Goal: Find specific page/section

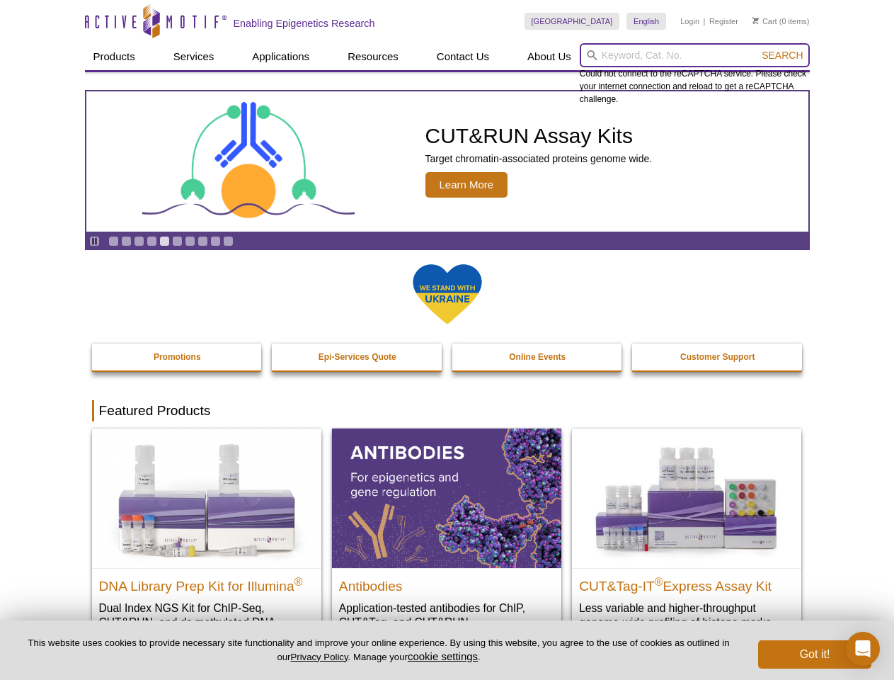
click at [695, 55] on input "search" at bounding box center [695, 55] width 230 height 24
click at [782, 55] on span "Search" at bounding box center [782, 55] width 41 height 11
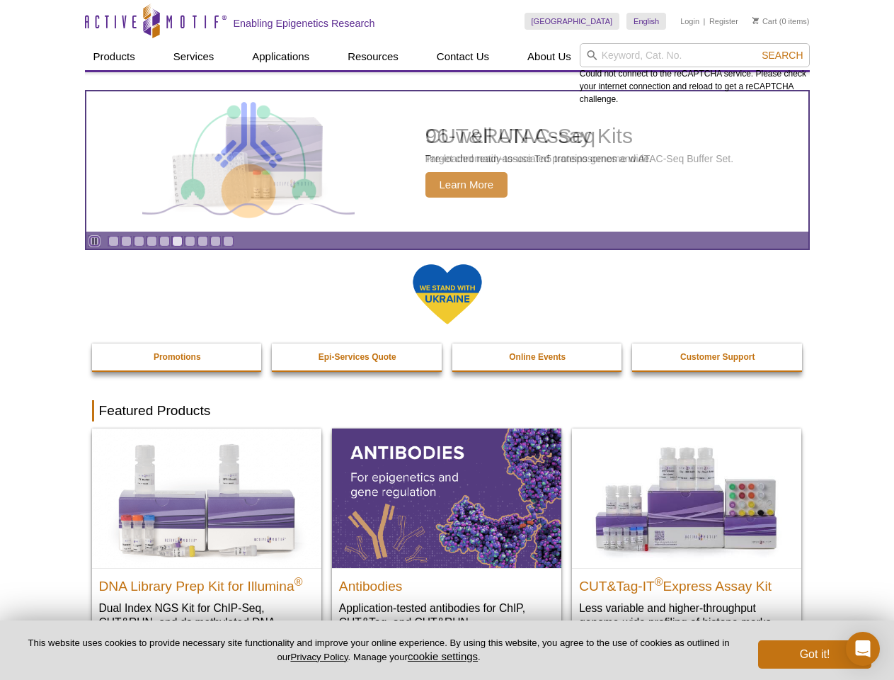
click at [94, 241] on icon "Pause" at bounding box center [94, 241] width 9 height 9
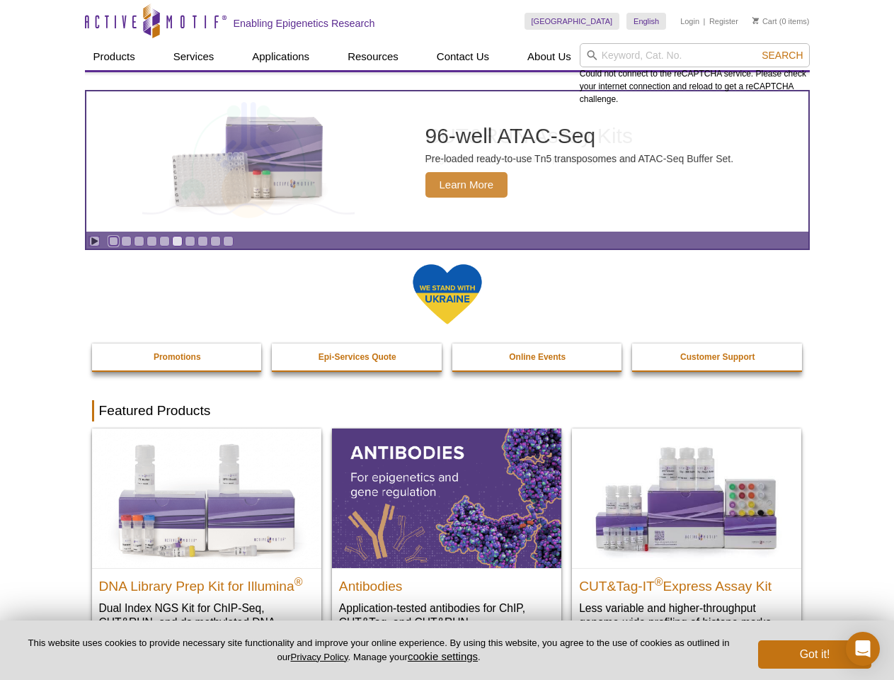
click at [113, 241] on link "Go to slide 1" at bounding box center [113, 241] width 11 height 11
click at [126, 241] on link "Go to slide 2" at bounding box center [126, 241] width 11 height 11
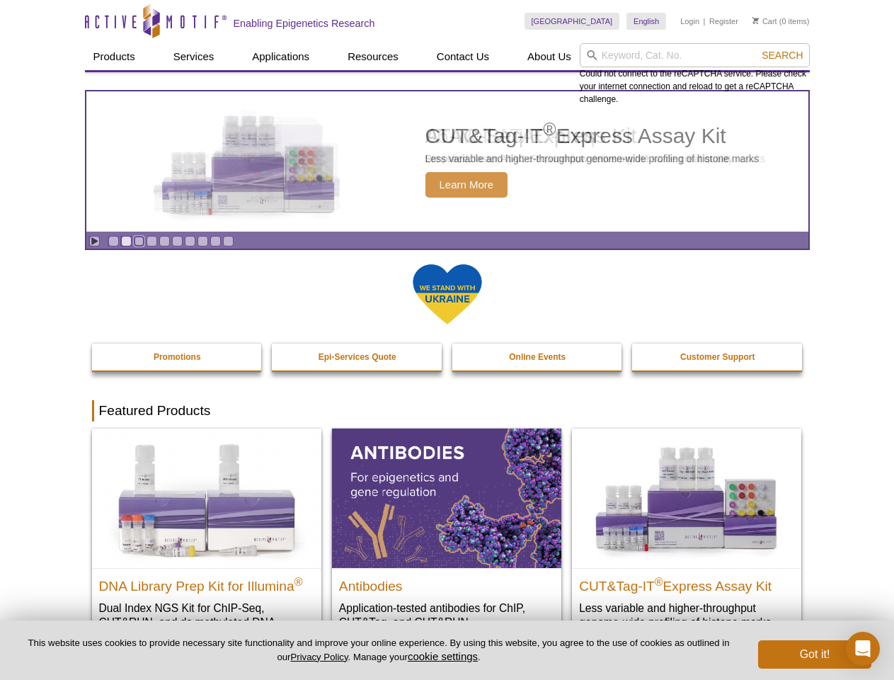
click at [139, 241] on link "Go to slide 3" at bounding box center [139, 241] width 11 height 11
